Goal: Information Seeking & Learning: Check status

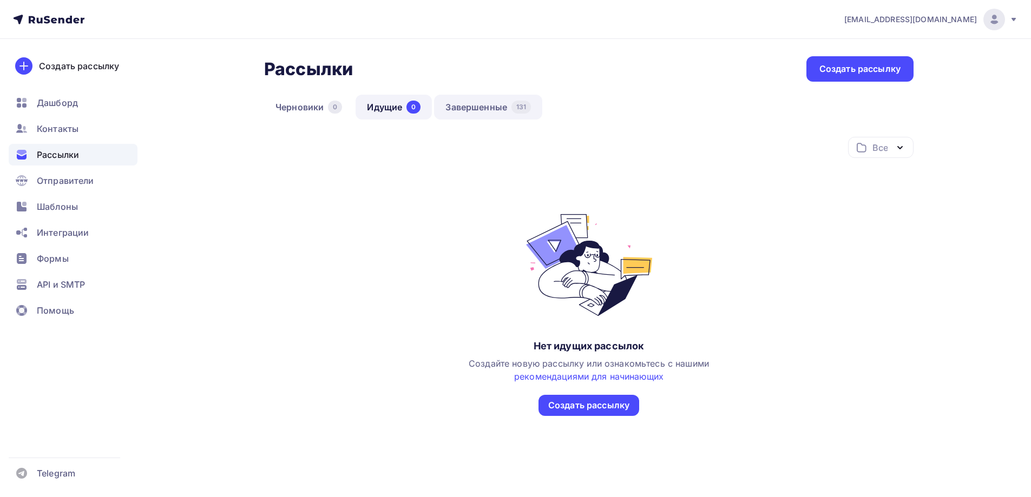
click at [516, 105] on div "131" at bounding box center [520, 107] width 19 height 13
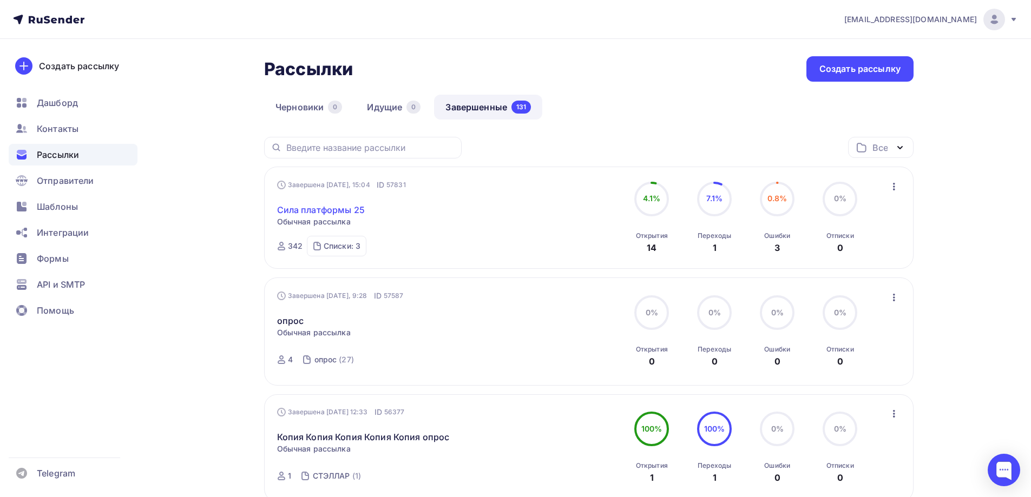
click at [331, 216] on link "Сила платформы 25" at bounding box center [321, 209] width 88 height 13
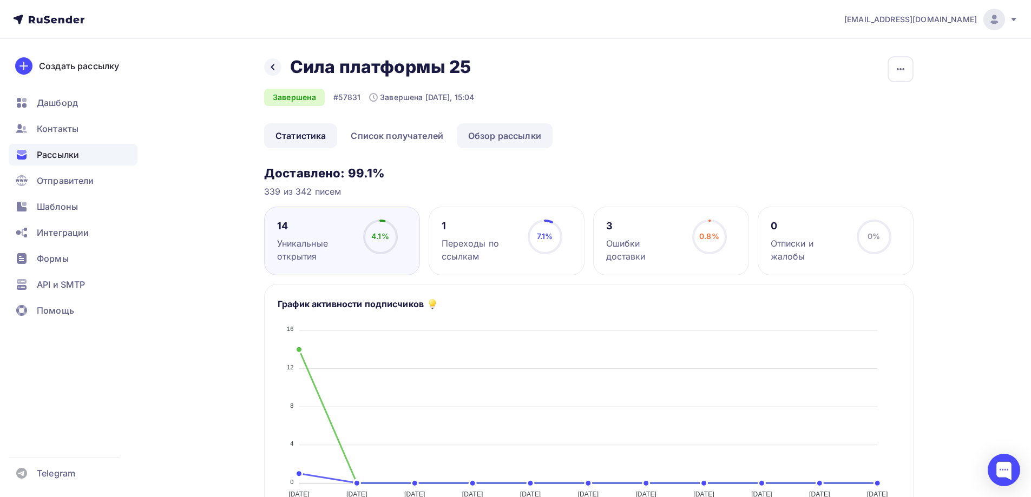
click at [486, 131] on link "Обзор рассылки" at bounding box center [505, 135] width 96 height 25
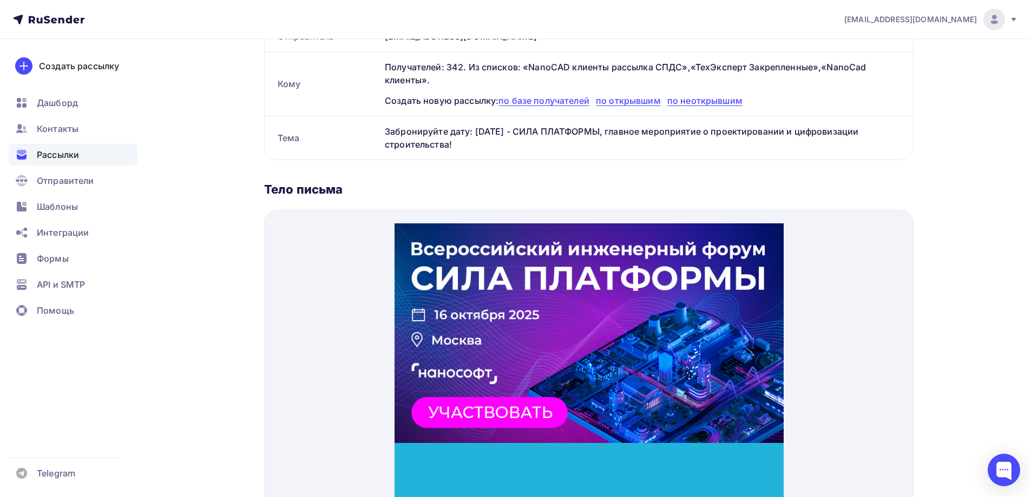
scroll to position [54, 0]
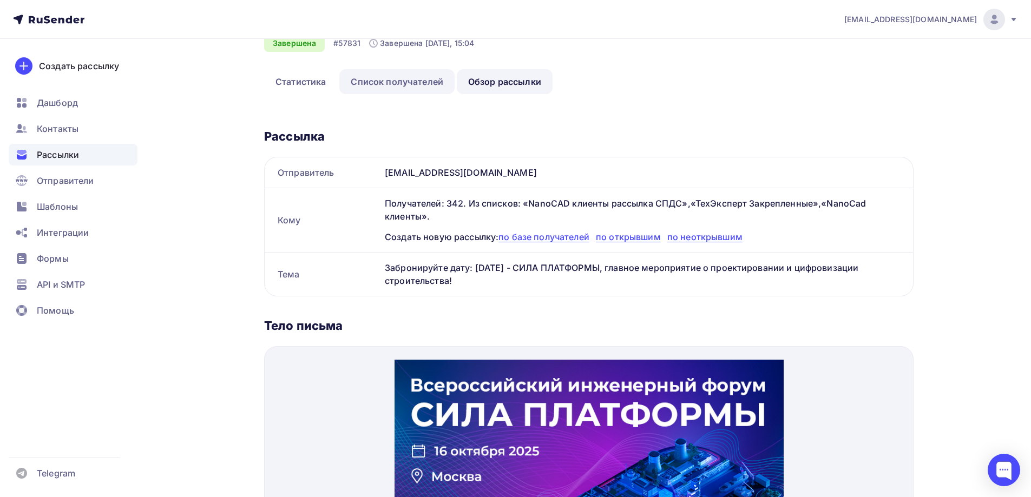
click at [375, 72] on link "Список получателей" at bounding box center [396, 81] width 115 height 25
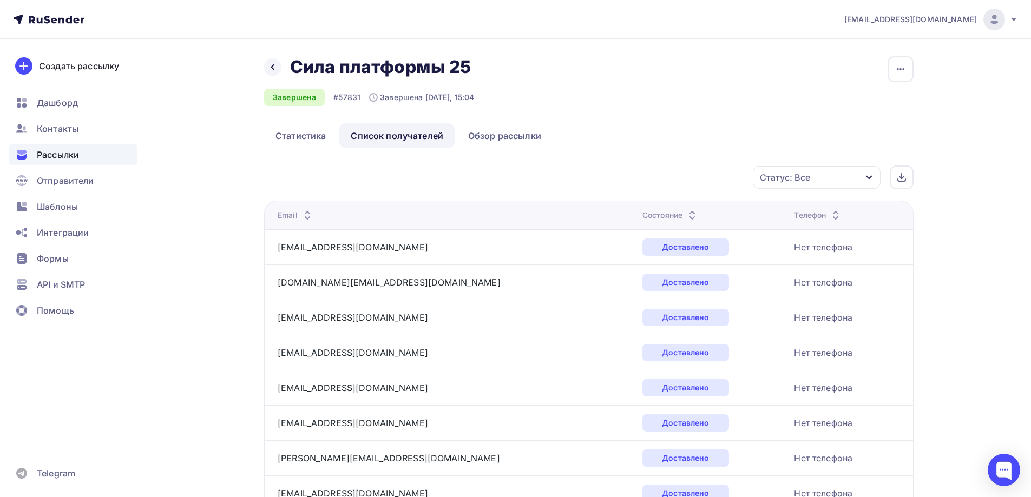
click at [638, 207] on th "Состояние" at bounding box center [714, 215] width 152 height 29
click at [642, 215] on div "Состояние" at bounding box center [670, 215] width 56 height 11
click at [287, 129] on link "Статистика" at bounding box center [300, 135] width 73 height 25
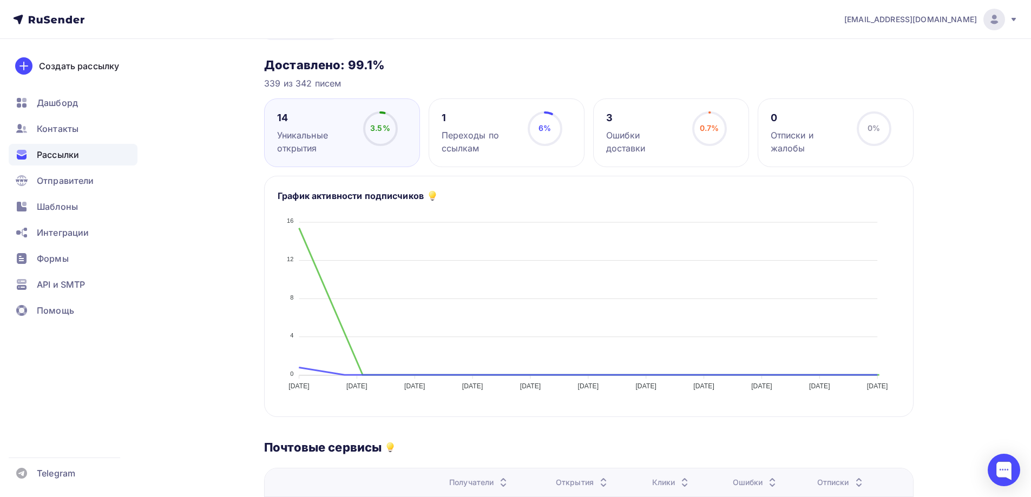
click at [476, 151] on div "Переходы по ссылкам" at bounding box center [479, 142] width 76 height 26
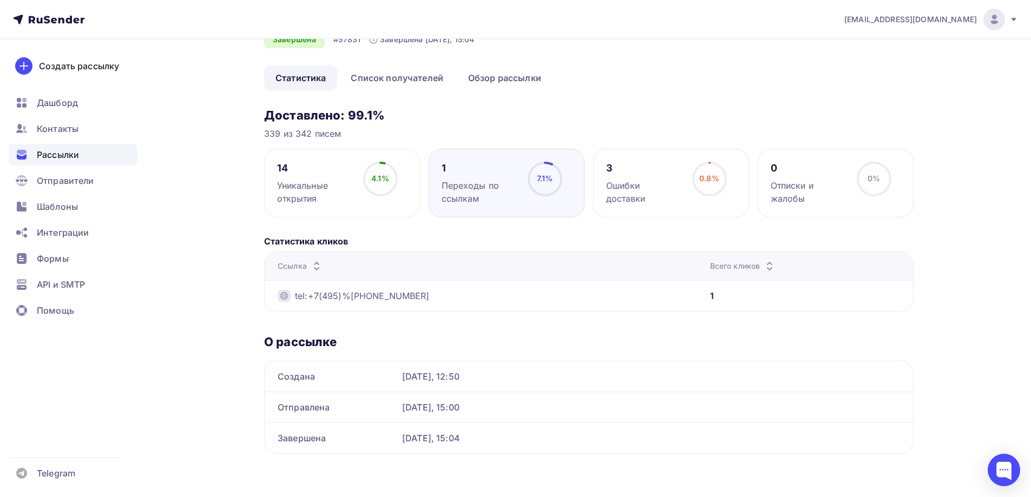
scroll to position [58, 0]
drag, startPoint x: 435, startPoint y: 295, endPoint x: 419, endPoint y: 314, distance: 24.5
click at [419, 314] on div "Доставлено: 99.1% 339 из 342 писем 14 Уникальные открытия 4.1% 4.1% 1 Переходы …" at bounding box center [588, 281] width 649 height 346
click at [611, 191] on div "Ошибки доставки" at bounding box center [644, 192] width 76 height 26
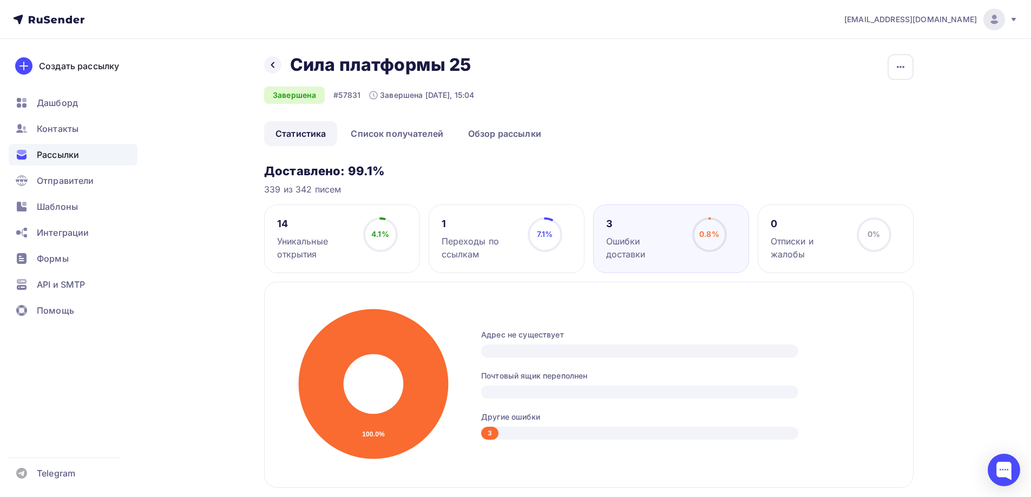
scroll to position [0, 0]
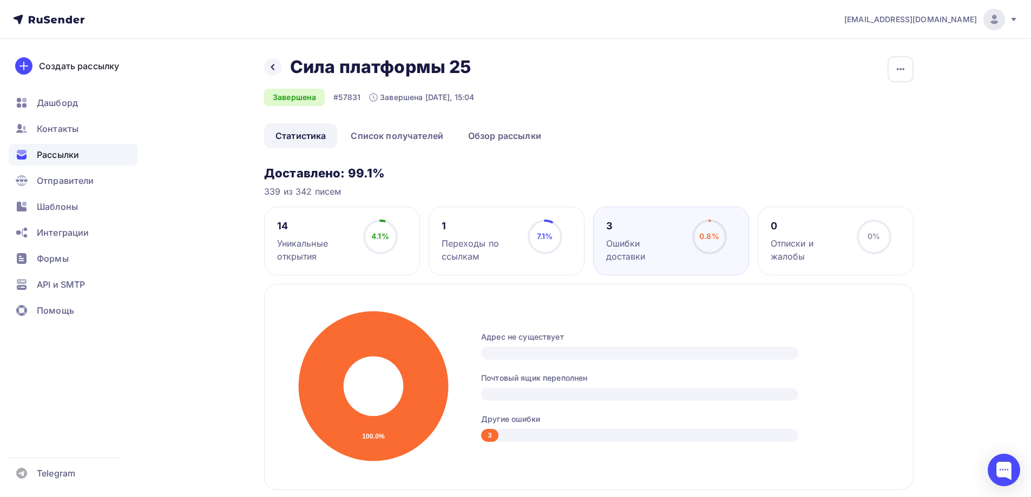
click at [307, 139] on link "Статистика" at bounding box center [300, 135] width 73 height 25
click at [266, 69] on div at bounding box center [272, 66] width 17 height 17
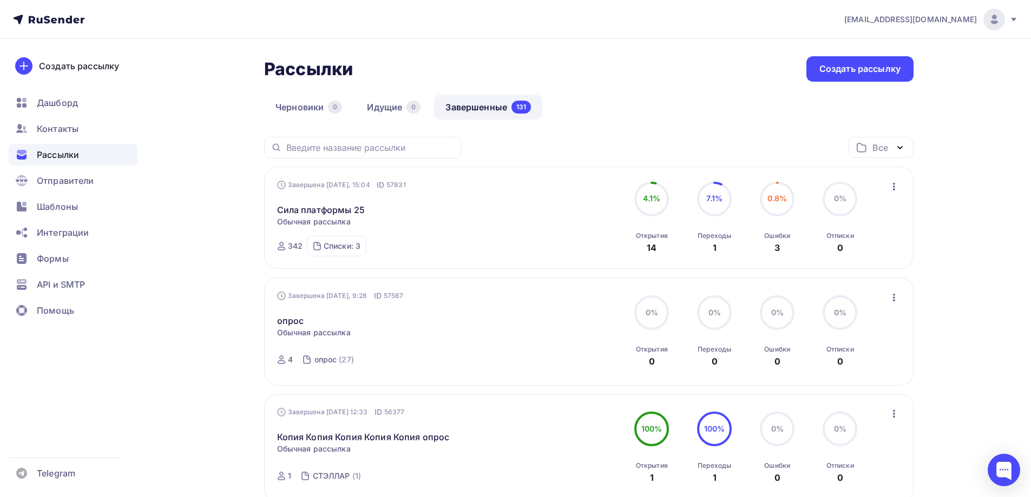
click at [736, 72] on div "Рассылки Рассылки Создать рассылку" at bounding box center [588, 68] width 649 height 25
drag, startPoint x: 967, startPoint y: 244, endPoint x: 596, endPoint y: 155, distance: 382.3
click at [728, 112] on div "Черновики 0 Идущие 0 Завершенные 131" at bounding box center [588, 116] width 649 height 42
